Goal: Transaction & Acquisition: Purchase product/service

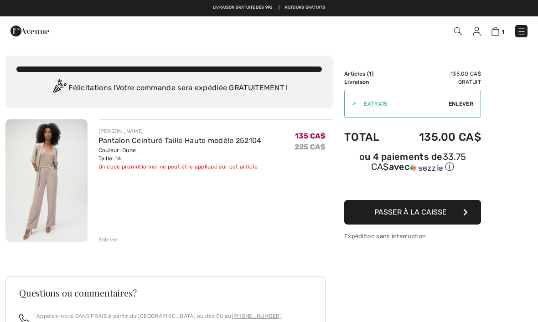
click at [58, 179] on img at bounding box center [46, 180] width 82 height 123
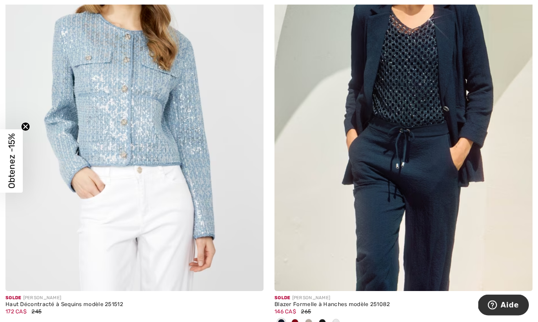
scroll to position [6930, 0]
click at [442, 182] on img at bounding box center [404, 97] width 258 height 387
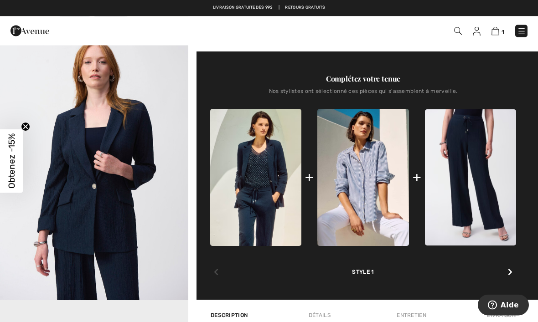
scroll to position [309, 0]
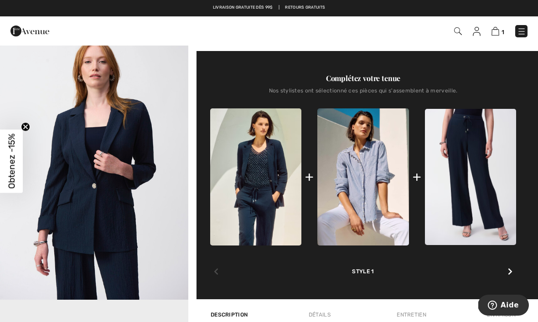
click at [480, 207] on img at bounding box center [470, 177] width 91 height 137
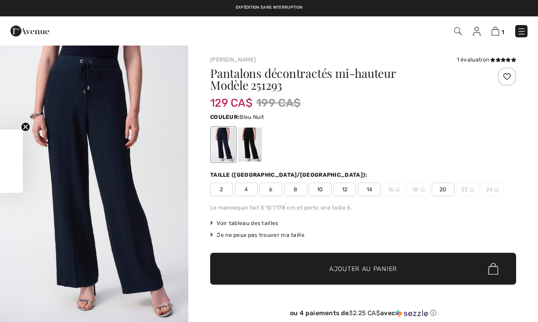
checkbox input "true"
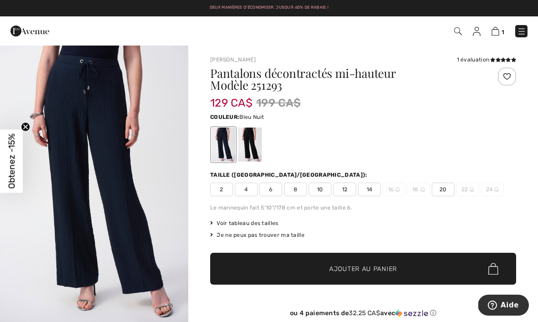
click at [373, 192] on span "14" at bounding box center [369, 190] width 23 height 14
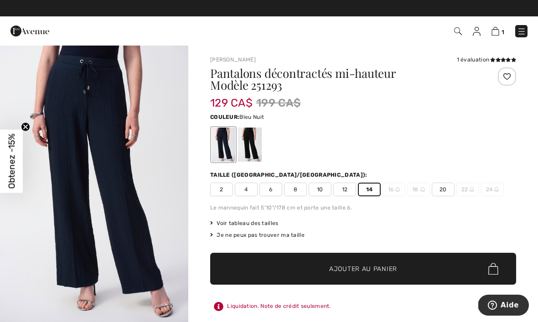
click at [265, 226] on span "Voir tableau des tailles" at bounding box center [244, 223] width 68 height 8
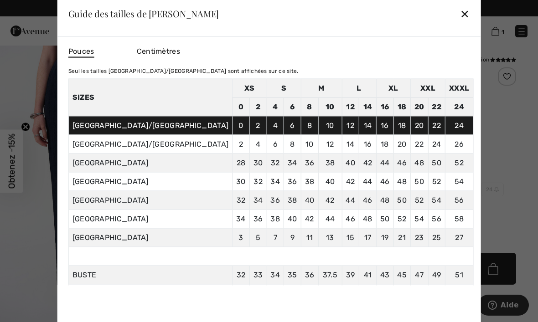
click at [460, 15] on div "✕" at bounding box center [465, 13] width 10 height 19
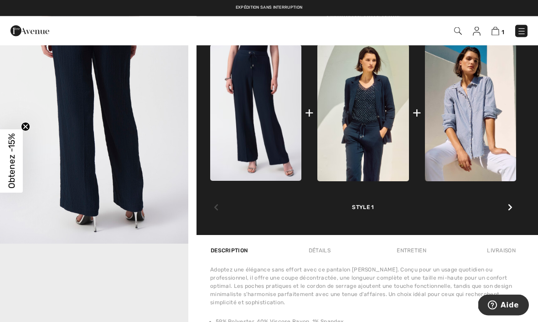
scroll to position [374, 0]
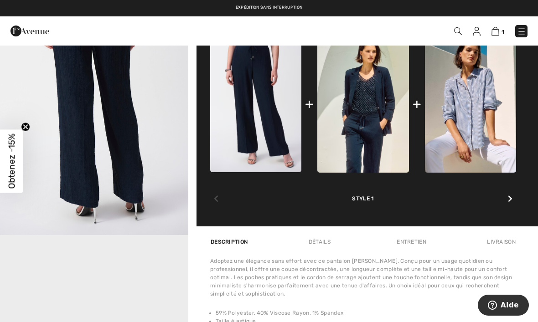
click at [511, 203] on icon at bounding box center [510, 198] width 5 height 7
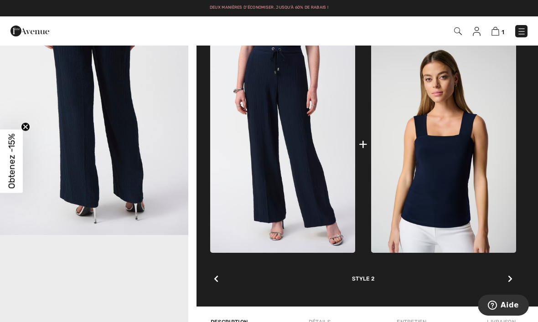
click at [514, 284] on div at bounding box center [510, 279] width 12 height 18
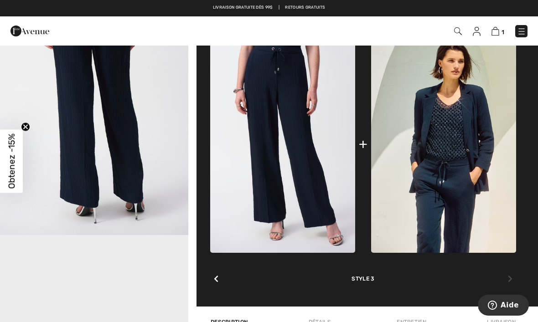
click at [468, 200] on img at bounding box center [443, 145] width 145 height 218
